Goal: Task Accomplishment & Management: Manage account settings

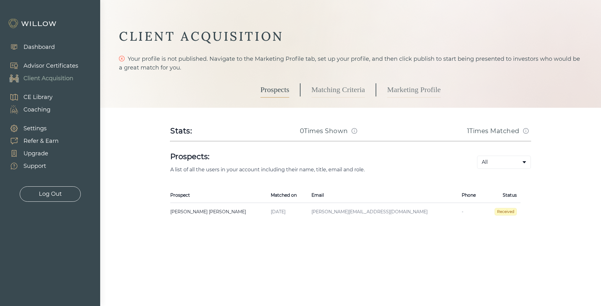
click at [332, 86] on link "Matching Criteria" at bounding box center [339, 90] width 54 height 16
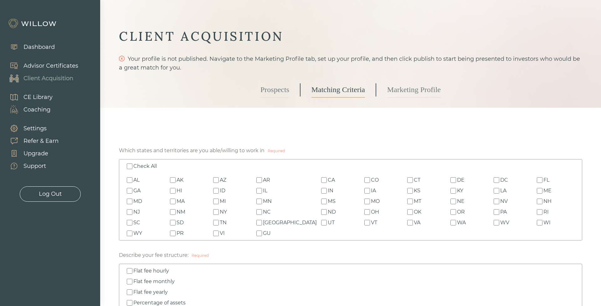
click at [401, 88] on link "Marketing Profile" at bounding box center [414, 90] width 54 height 16
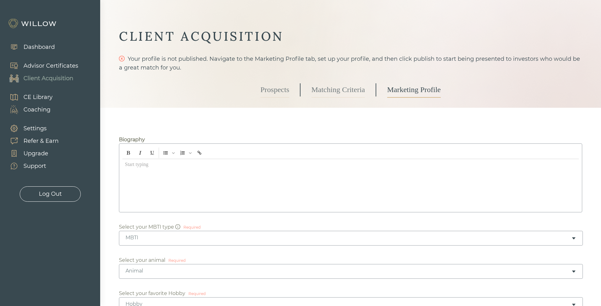
click at [54, 64] on div "Advisor Certificates" at bounding box center [50, 66] width 55 height 8
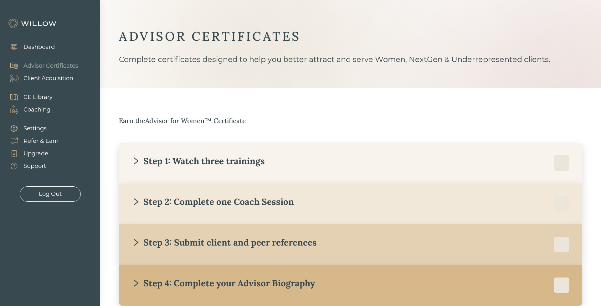
scroll to position [38, 0]
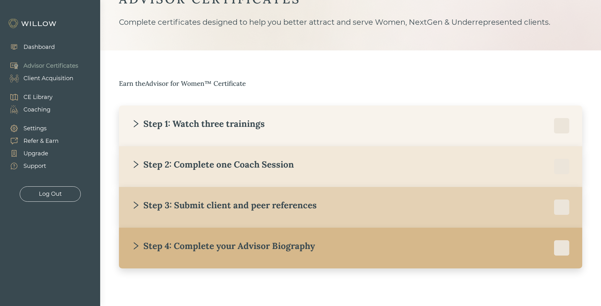
click at [152, 246] on div "Step 4: Complete your Advisor Biography" at bounding box center [224, 245] width 184 height 11
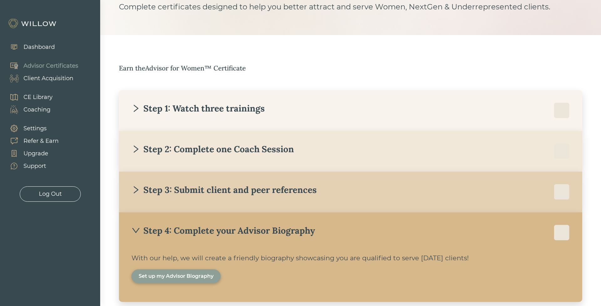
scroll to position [56, 0]
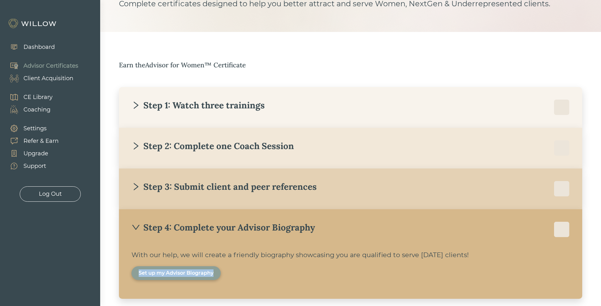
drag, startPoint x: 234, startPoint y: 273, endPoint x: 127, endPoint y: 273, distance: 107.4
click at [127, 273] on div "Step 4: Complete your Advisor Biography With our help, we will create a friendl…" at bounding box center [350, 254] width 463 height 90
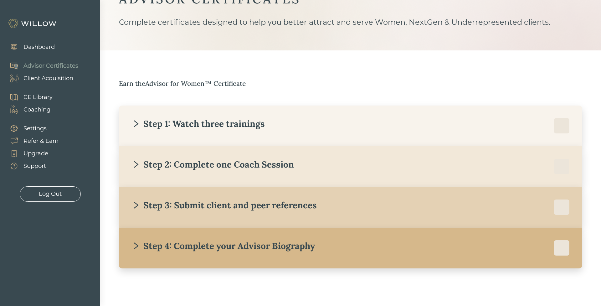
copy div "Set up my Advisor Biography"
click at [211, 248] on div "Step 4: Complete your Advisor Biography" at bounding box center [224, 245] width 184 height 11
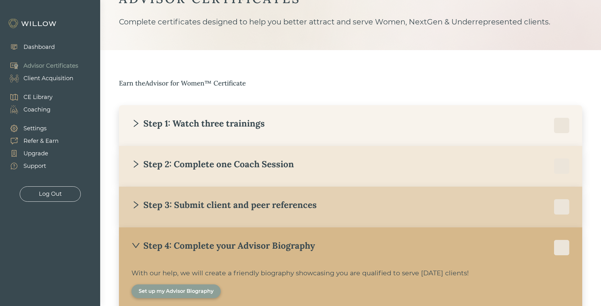
scroll to position [56, 0]
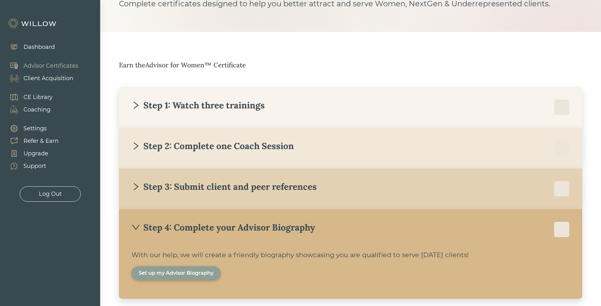
click at [36, 78] on div "Client Acquisition" at bounding box center [48, 78] width 50 height 8
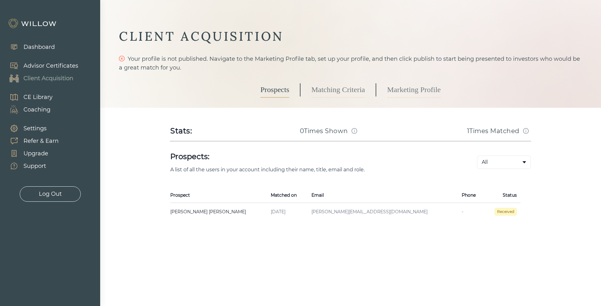
click at [397, 90] on link "Marketing Profile" at bounding box center [414, 90] width 54 height 16
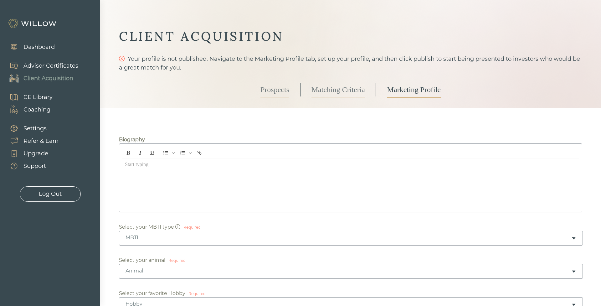
click at [59, 69] on div "Advisor Certificates" at bounding box center [50, 66] width 55 height 8
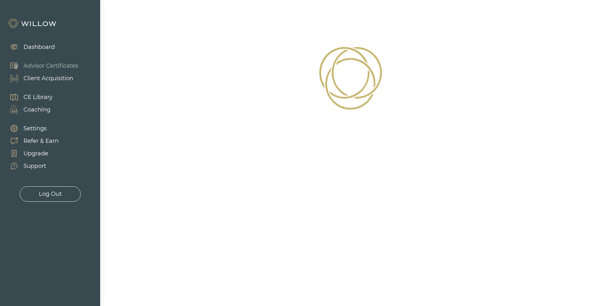
click at [59, 63] on div "Advisor Certificates" at bounding box center [50, 66] width 55 height 8
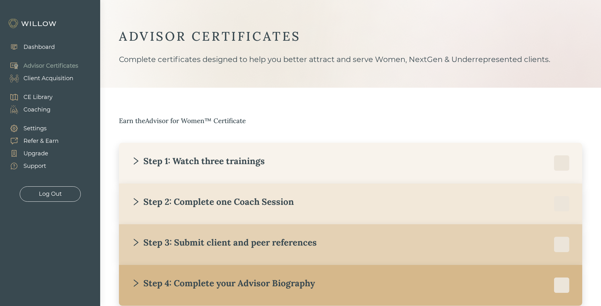
scroll to position [38, 0]
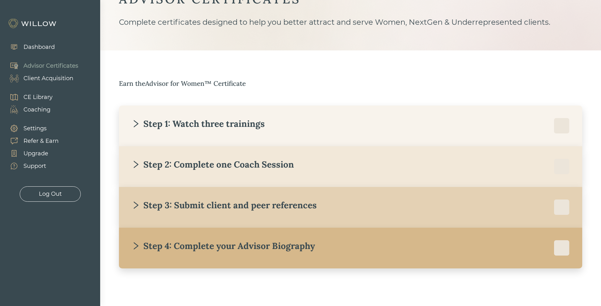
click at [566, 250] on div at bounding box center [562, 248] width 16 height 16
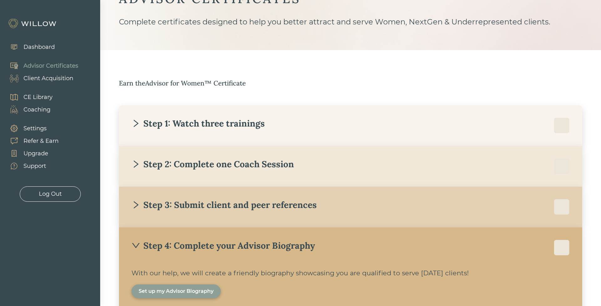
click at [562, 249] on div at bounding box center [562, 248] width 16 height 16
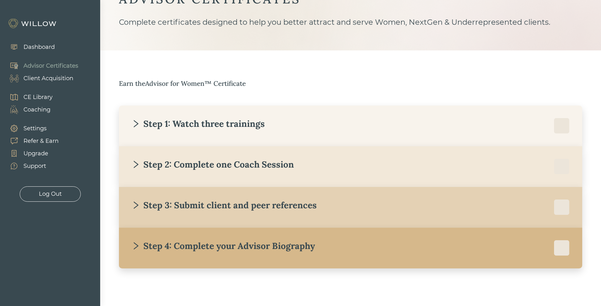
click at [560, 124] on div at bounding box center [562, 126] width 16 height 16
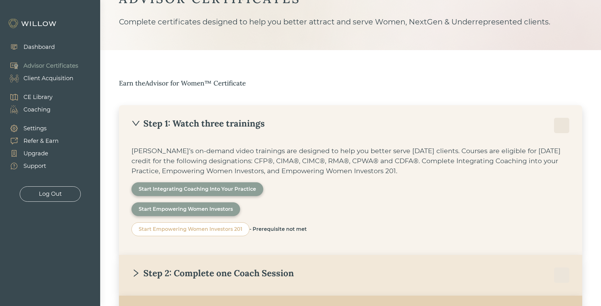
click at [560, 124] on div at bounding box center [562, 126] width 16 height 16
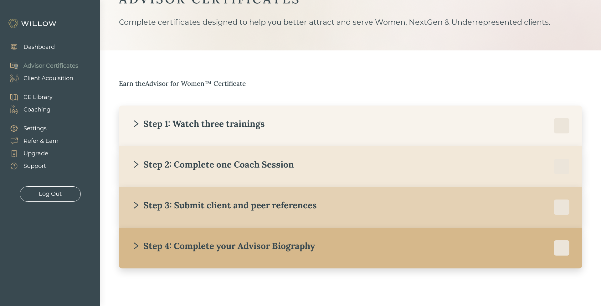
click at [234, 247] on div "Step 4: Complete your Advisor Biography" at bounding box center [224, 245] width 184 height 11
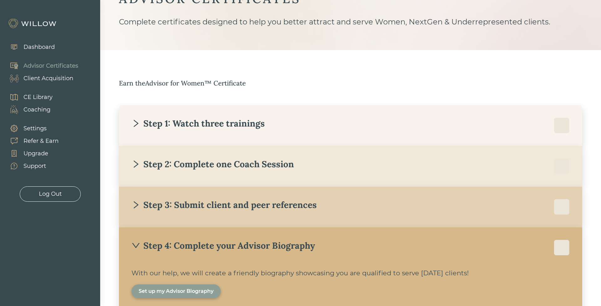
click at [234, 247] on div "Step 4: Complete your Advisor Biography" at bounding box center [224, 245] width 184 height 11
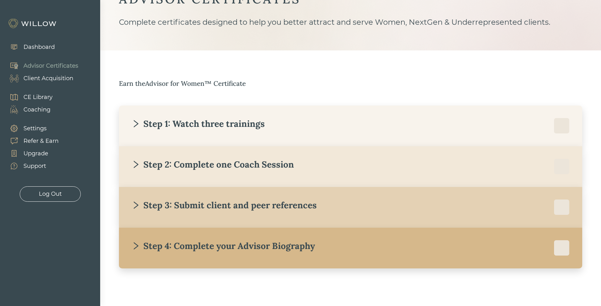
click at [38, 72] on div "Client Acquisition" at bounding box center [38, 78] width 70 height 13
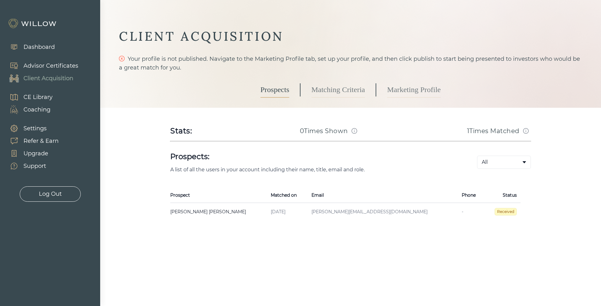
click at [343, 92] on link "Matching Criteria" at bounding box center [339, 90] width 54 height 16
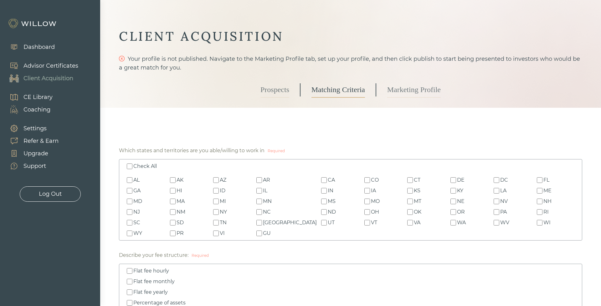
click at [430, 93] on link "Marketing Profile" at bounding box center [414, 90] width 54 height 16
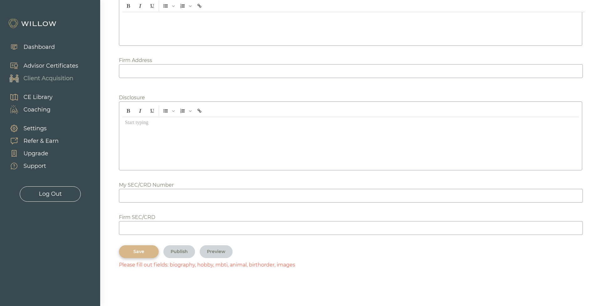
scroll to position [710, 0]
